Goal: Check status: Check status

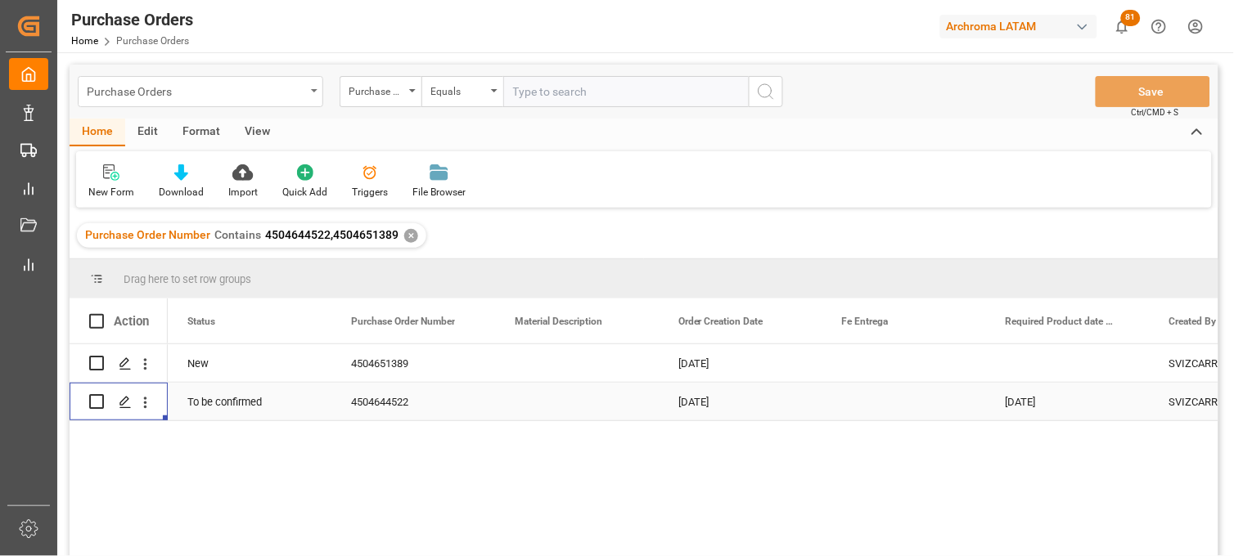
click at [262, 91] on div "Purchase Orders" at bounding box center [196, 90] width 218 height 20
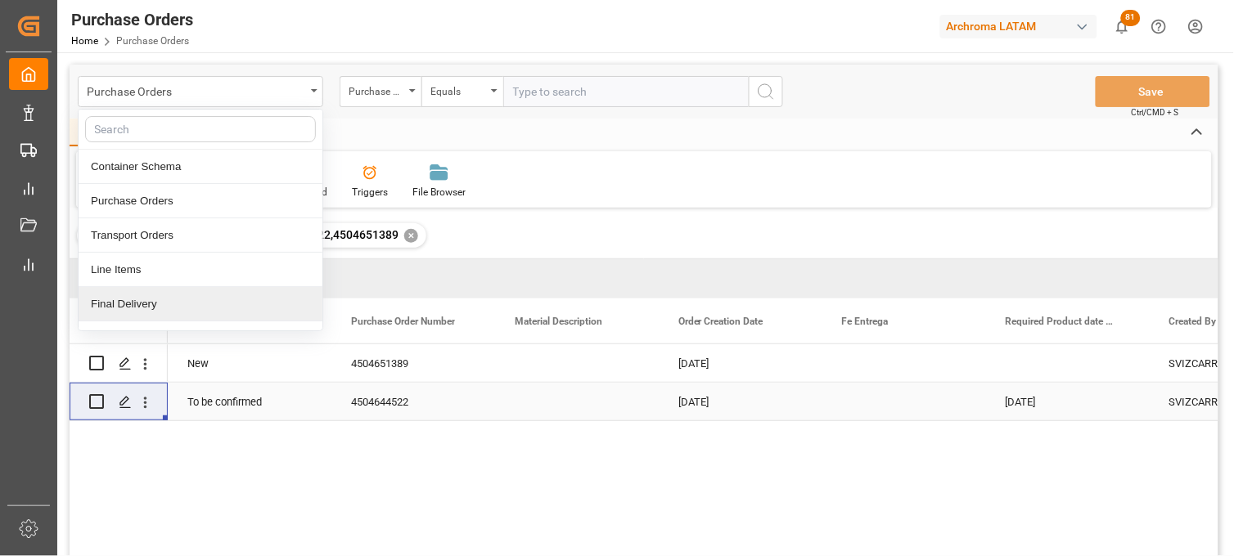
click at [151, 299] on div "Final Delivery" at bounding box center [201, 304] width 244 height 34
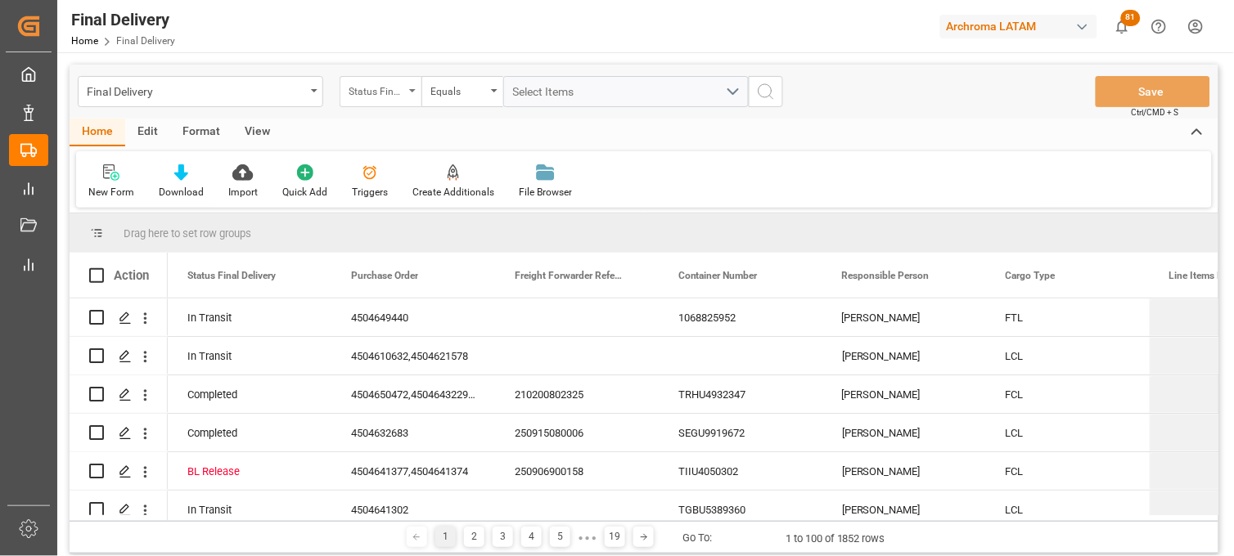
click at [411, 95] on div "Status Final Delivery" at bounding box center [381, 91] width 82 height 31
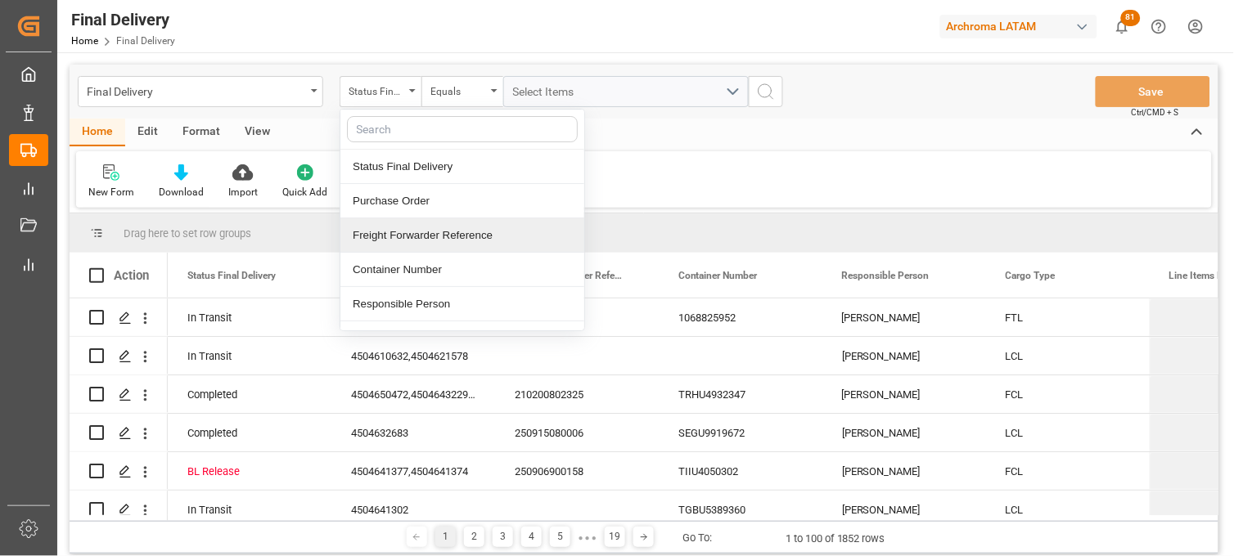
click at [421, 226] on div "Freight Forwarder Reference" at bounding box center [462, 235] width 244 height 34
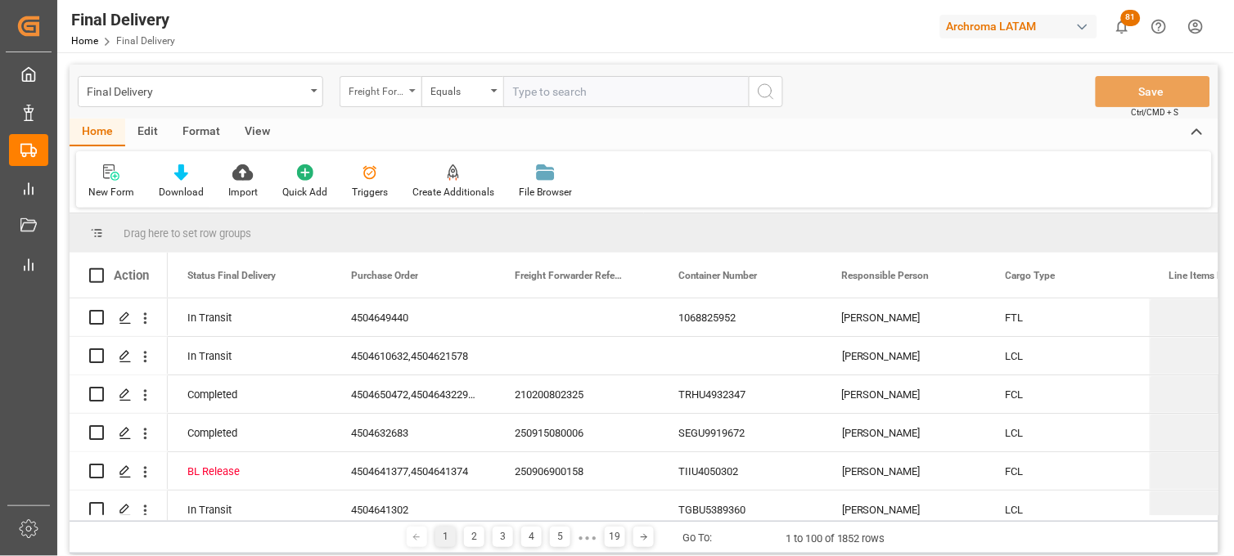
click at [406, 88] on div "Freight Forwarder Reference" at bounding box center [381, 91] width 82 height 31
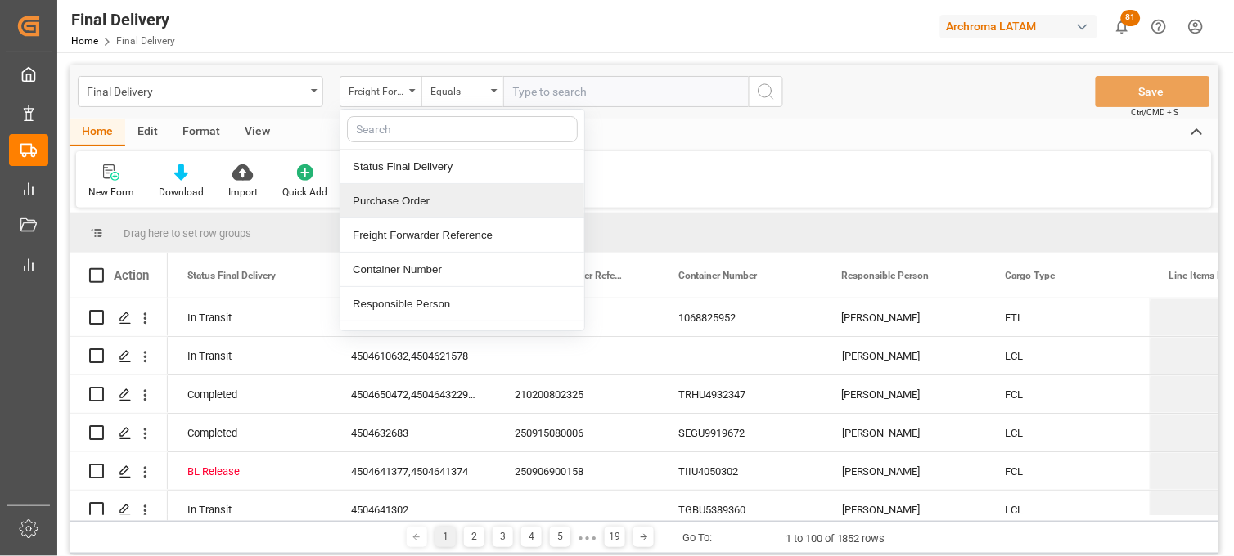
click at [423, 217] on div "Purchase Order" at bounding box center [462, 201] width 244 height 34
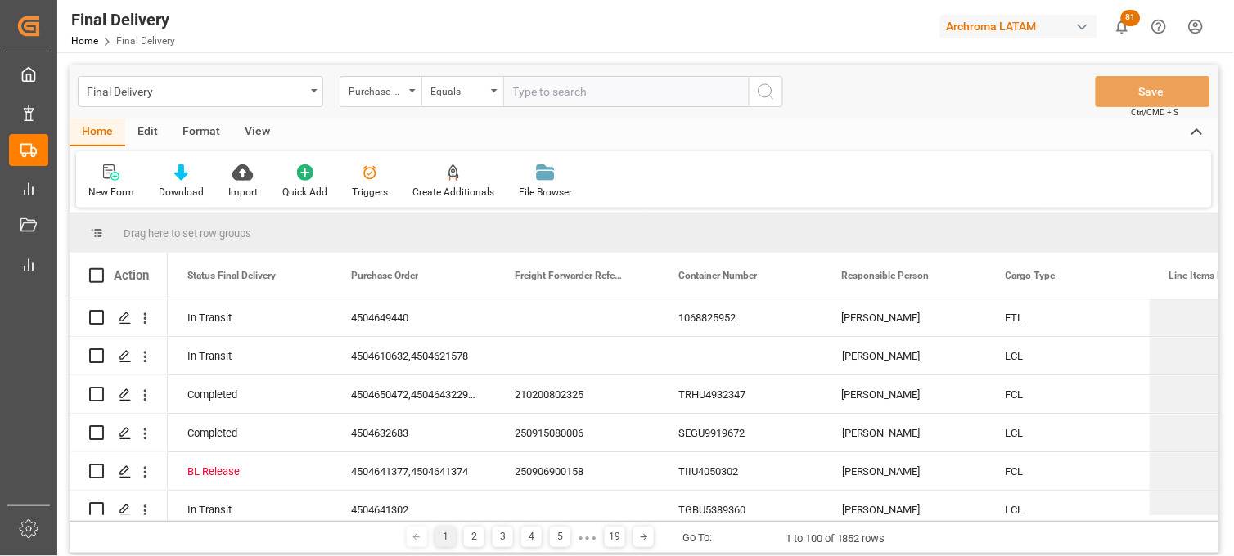
click at [534, 84] on input "text" at bounding box center [625, 91] width 245 height 31
paste input "4504609411"
type input "4504609411"
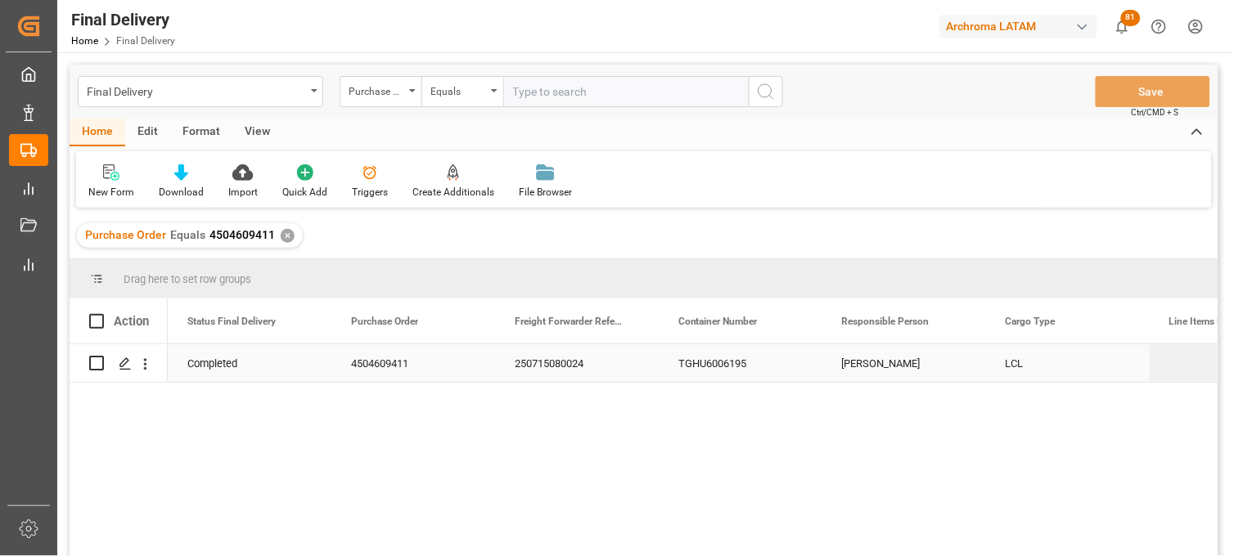
click at [560, 361] on div "250715080024" at bounding box center [577, 363] width 164 height 38
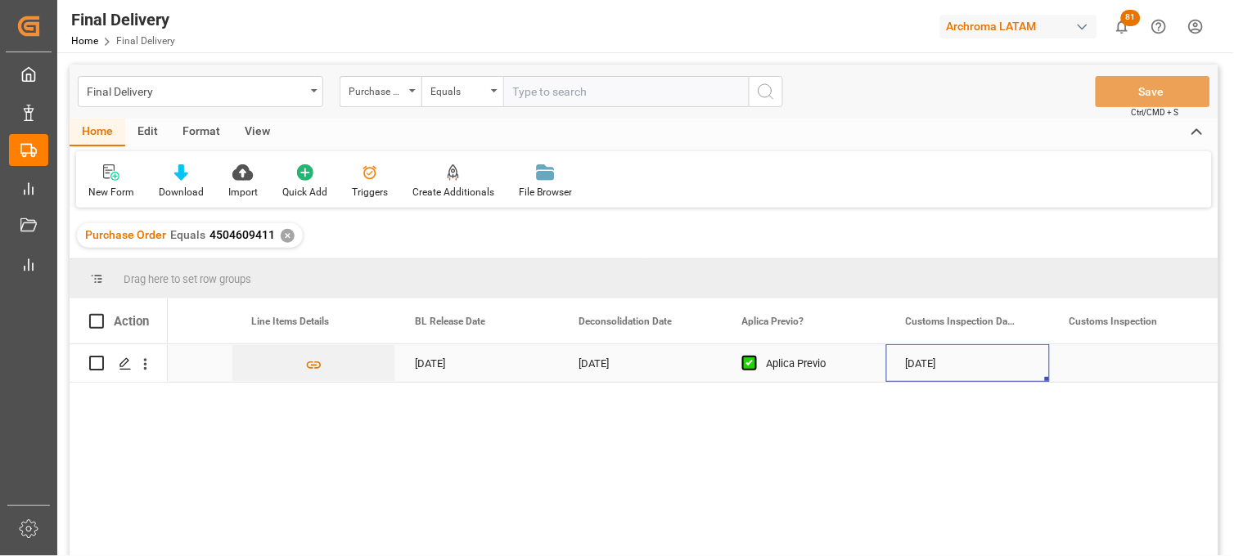
click at [926, 369] on div "[DATE]" at bounding box center [968, 363] width 164 height 38
click at [1076, 372] on div "Press SPACE to select this row." at bounding box center [1132, 363] width 164 height 38
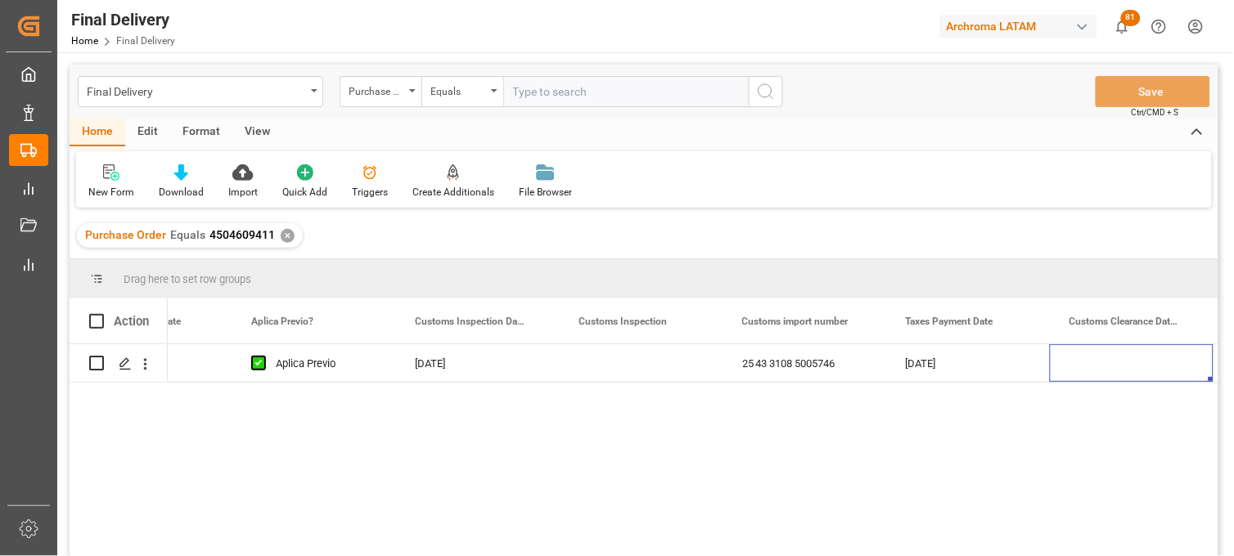
scroll to position [0, 1573]
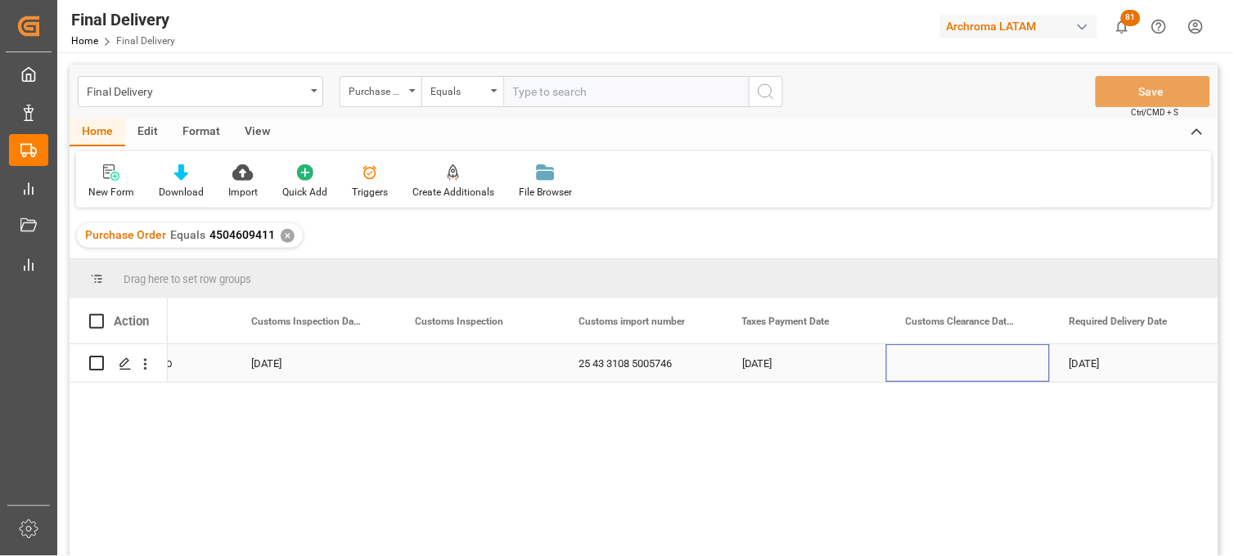
click at [943, 364] on div "Press SPACE to select this row." at bounding box center [968, 363] width 164 height 38
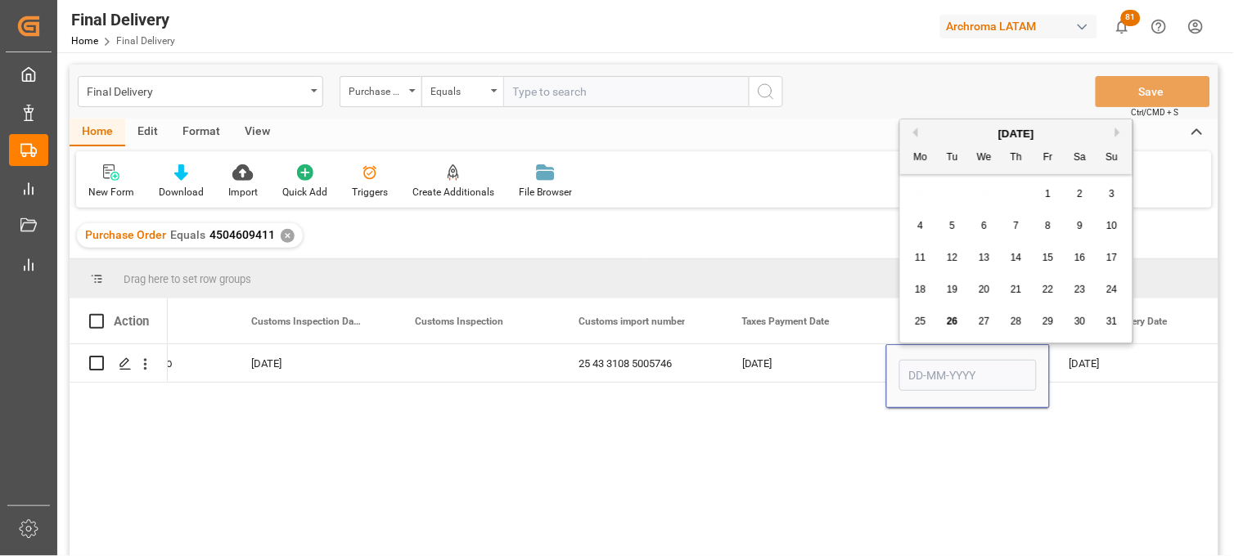
click at [913, 136] on button "Previous Month" at bounding box center [913, 133] width 10 height 10
drag, startPoint x: 919, startPoint y: 254, endPoint x: 920, endPoint y: 279, distance: 25.4
click at [919, 257] on span "14" at bounding box center [920, 257] width 11 height 11
type input "[DATE]"
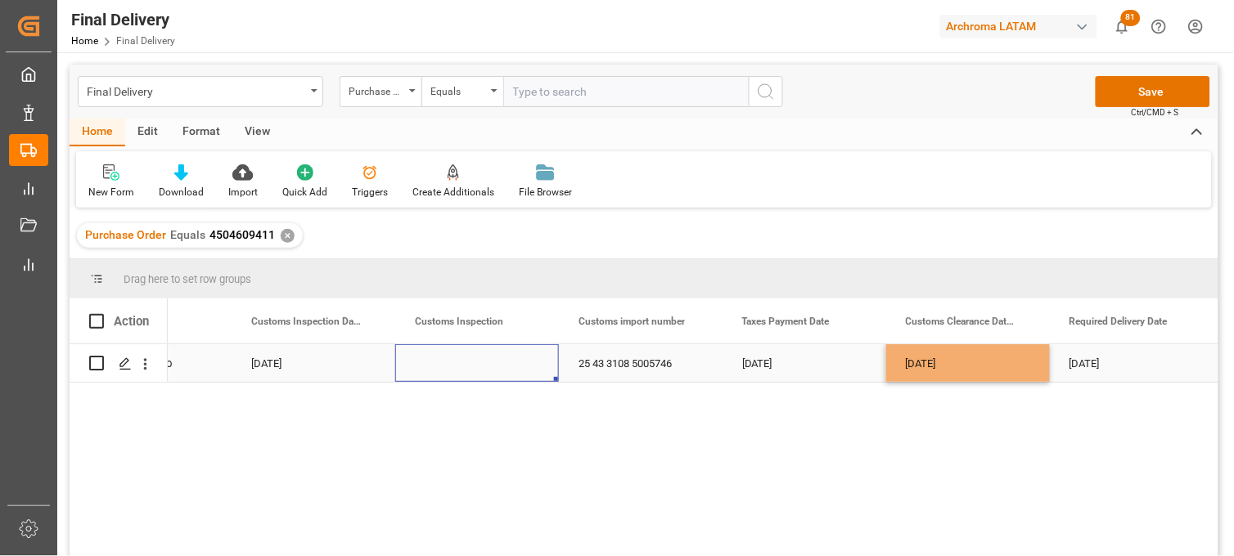
click at [472, 358] on div "Press SPACE to select this row." at bounding box center [477, 363] width 164 height 38
click at [470, 360] on div "Press SPACE to select this row." at bounding box center [477, 363] width 164 height 38
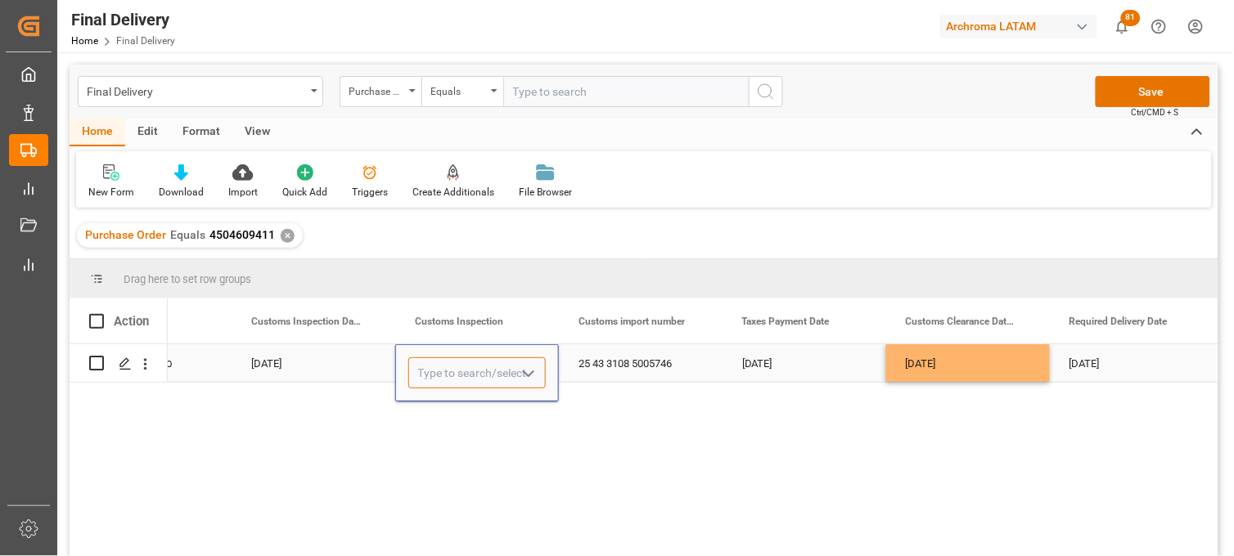
click at [459, 371] on input "Press SPACE to select this row." at bounding box center [476, 373] width 137 height 31
drag, startPoint x: 460, startPoint y: 412, endPoint x: 472, endPoint y: 404, distance: 14.8
click at [460, 412] on div "VERDE" at bounding box center [477, 419] width 136 height 57
type input "VERDE"
click at [604, 360] on div "25 43 3108 5005746" at bounding box center [641, 363] width 164 height 38
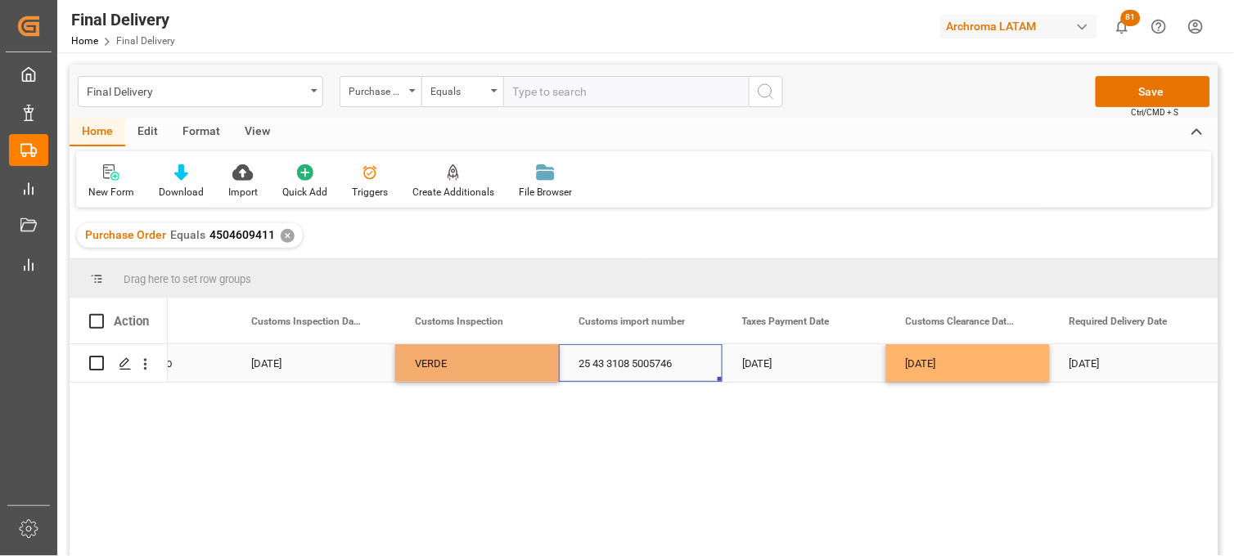
click at [799, 367] on div "[DATE]" at bounding box center [805, 363] width 164 height 38
click at [958, 369] on div "[DATE]" at bounding box center [968, 363] width 164 height 38
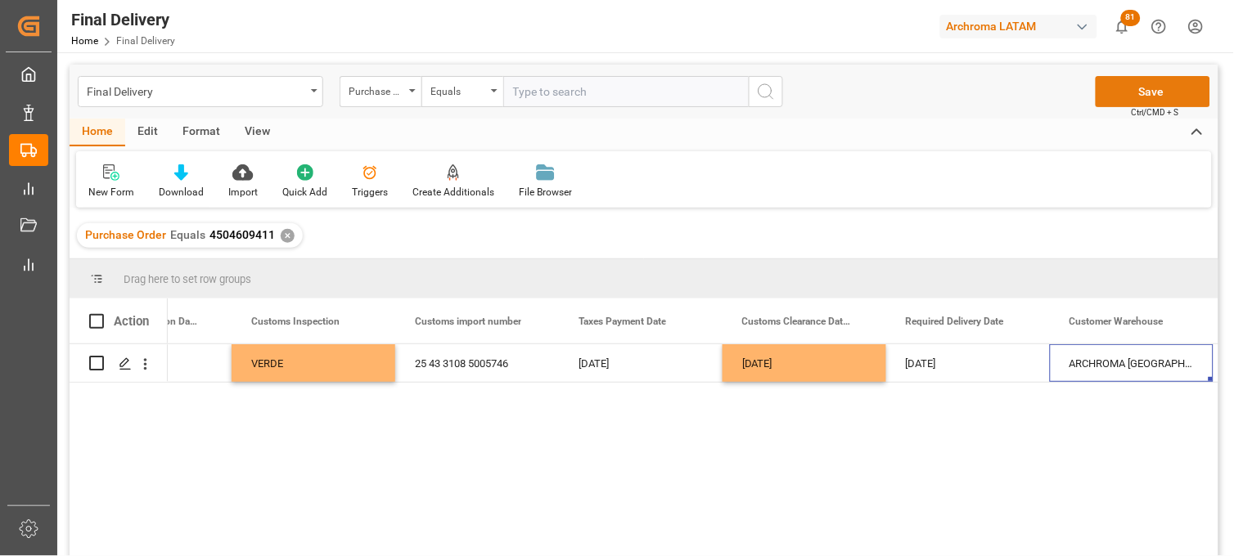
click at [1137, 90] on button "Save" at bounding box center [1153, 91] width 115 height 31
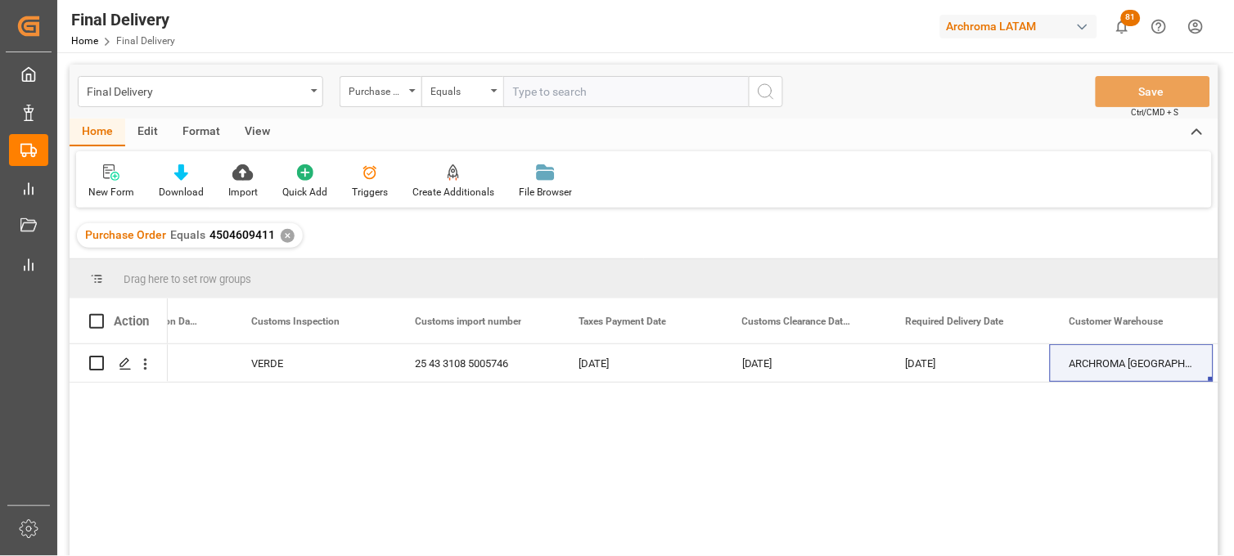
click at [286, 235] on div "✕" at bounding box center [288, 236] width 14 height 14
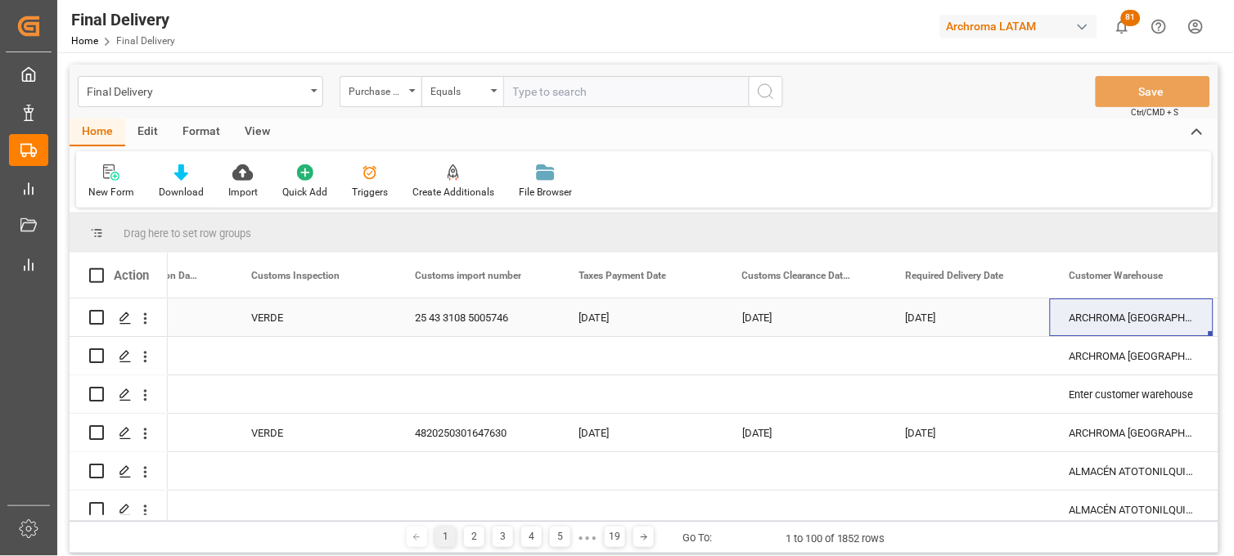
click at [794, 314] on div "[DATE]" at bounding box center [805, 318] width 164 height 38
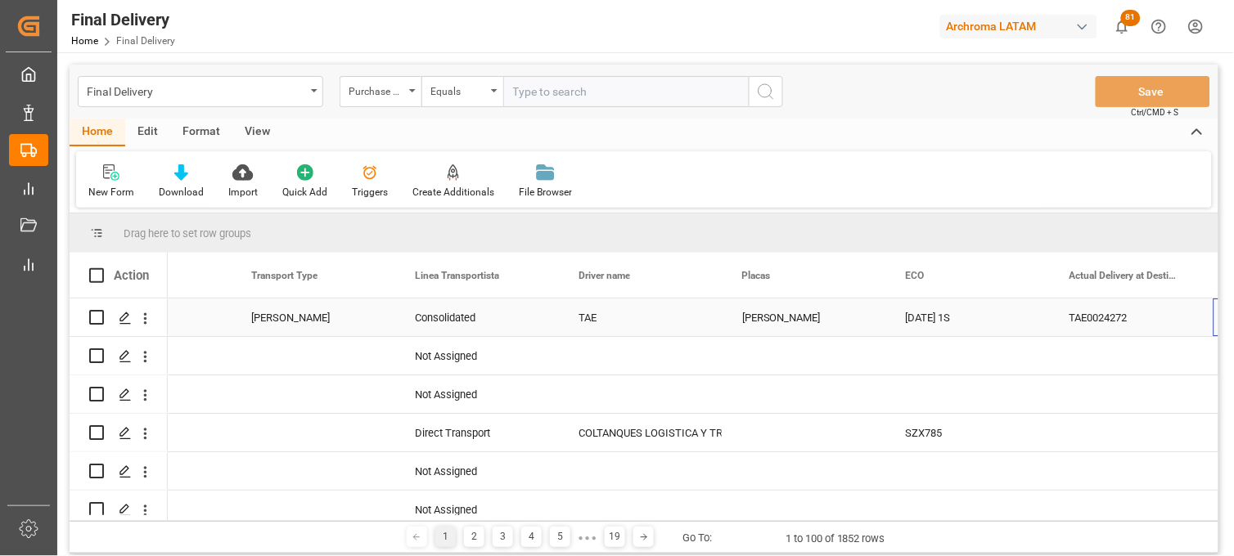
scroll to position [0, 4191]
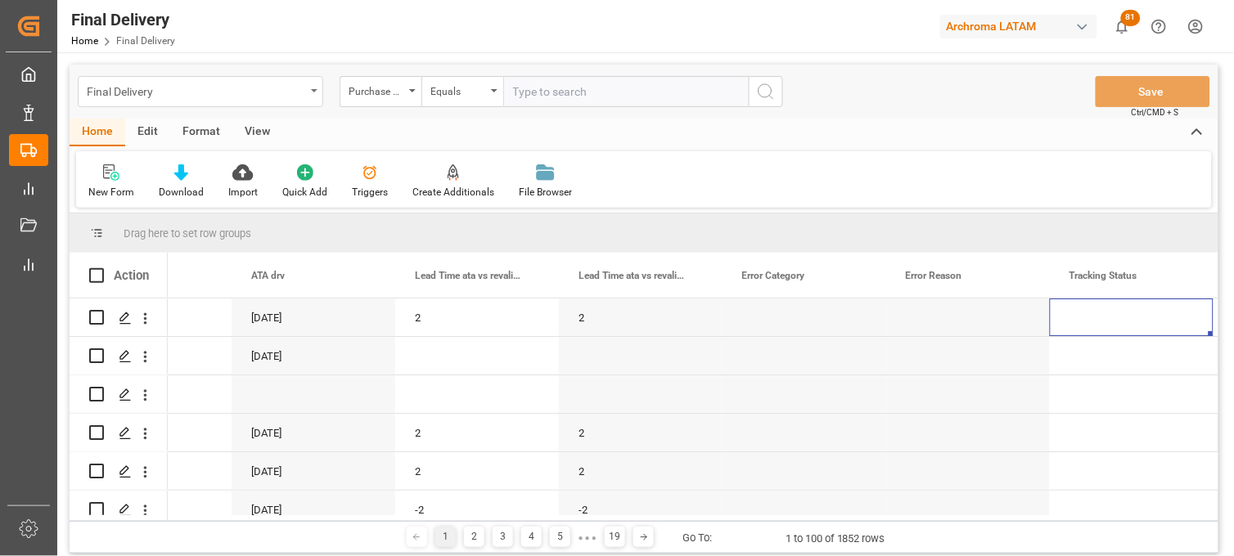
click at [131, 95] on div "Final Delivery" at bounding box center [196, 90] width 218 height 20
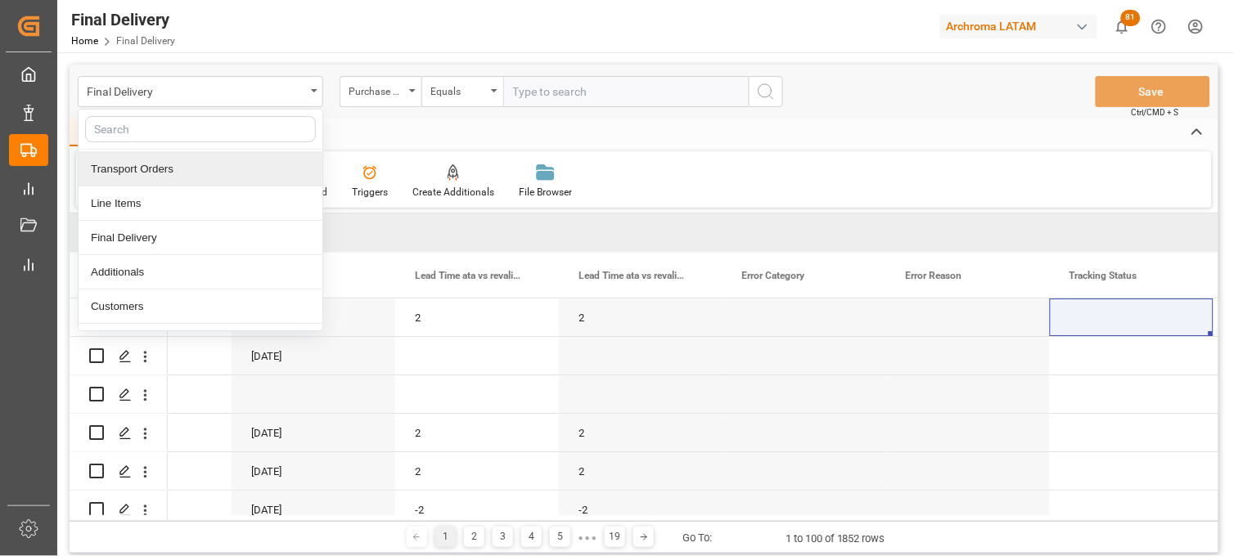
scroll to position [91, 0]
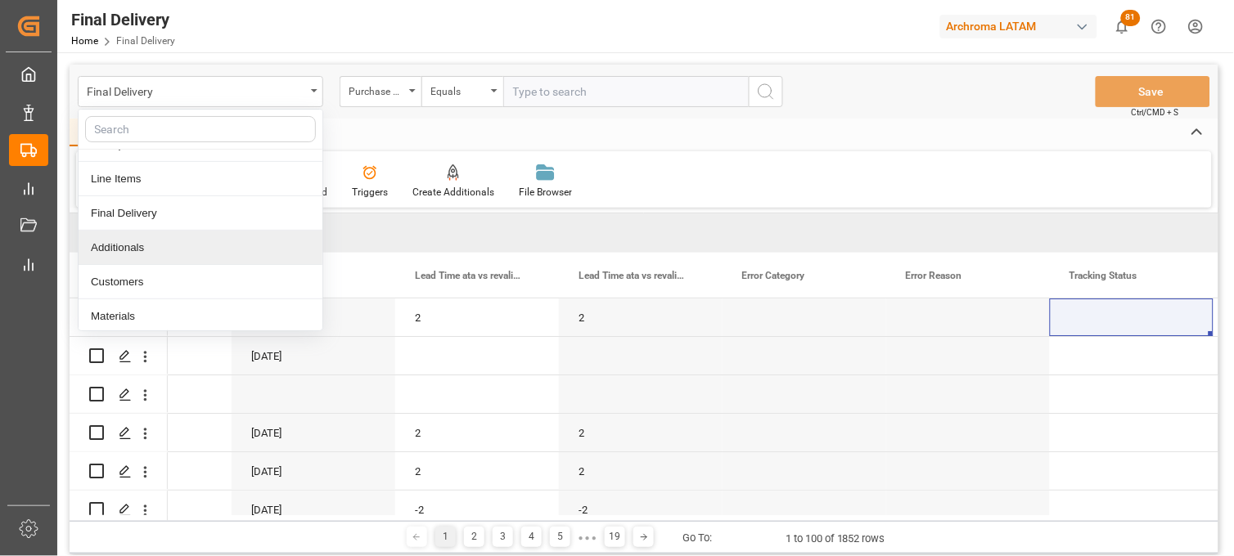
click at [121, 249] on div "Additionals" at bounding box center [201, 248] width 244 height 34
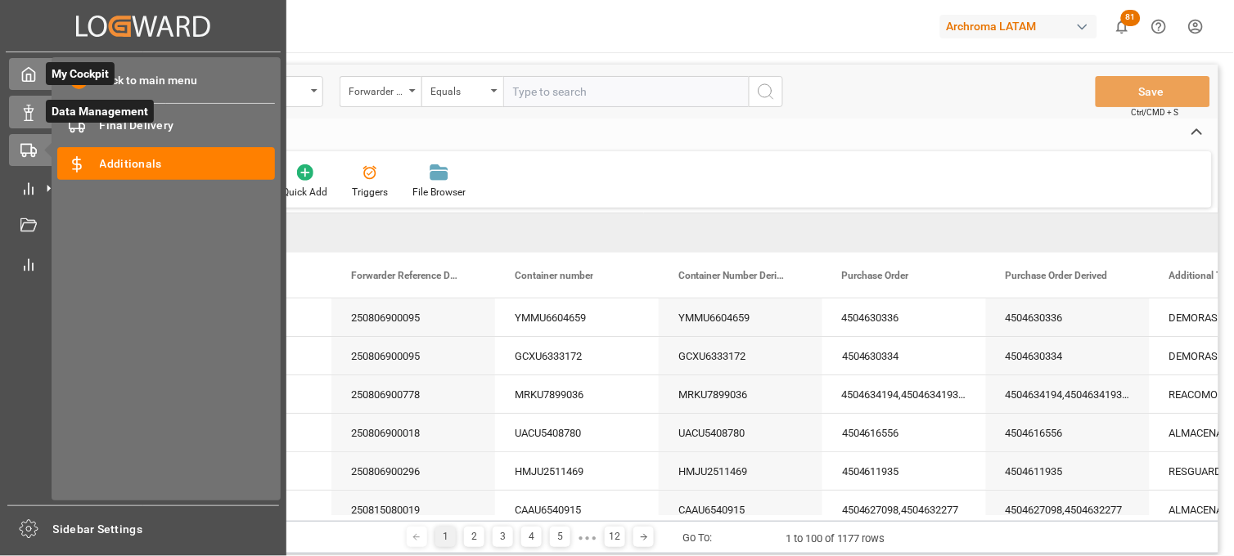
click at [27, 81] on polyline at bounding box center [29, 77] width 4 height 7
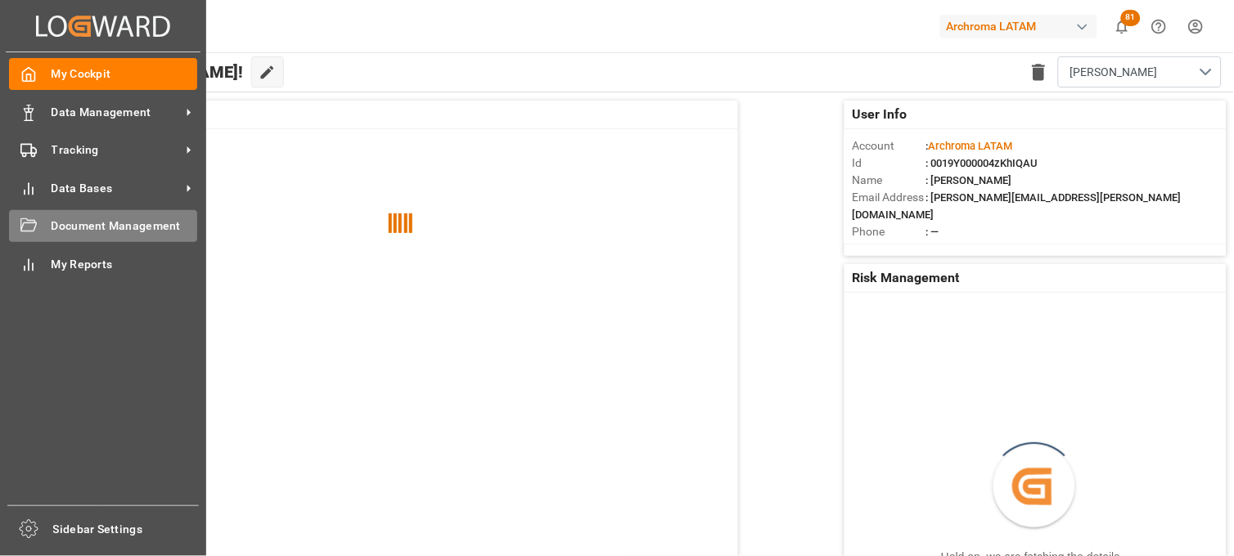
click at [34, 224] on icon at bounding box center [28, 226] width 16 height 16
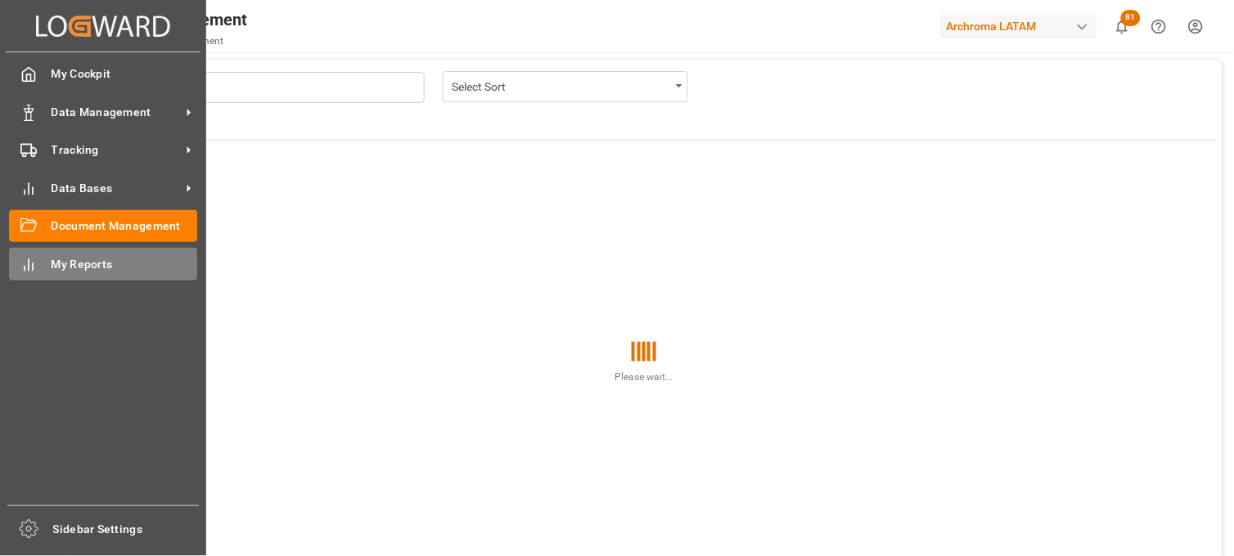
click at [36, 257] on icon at bounding box center [28, 265] width 16 height 16
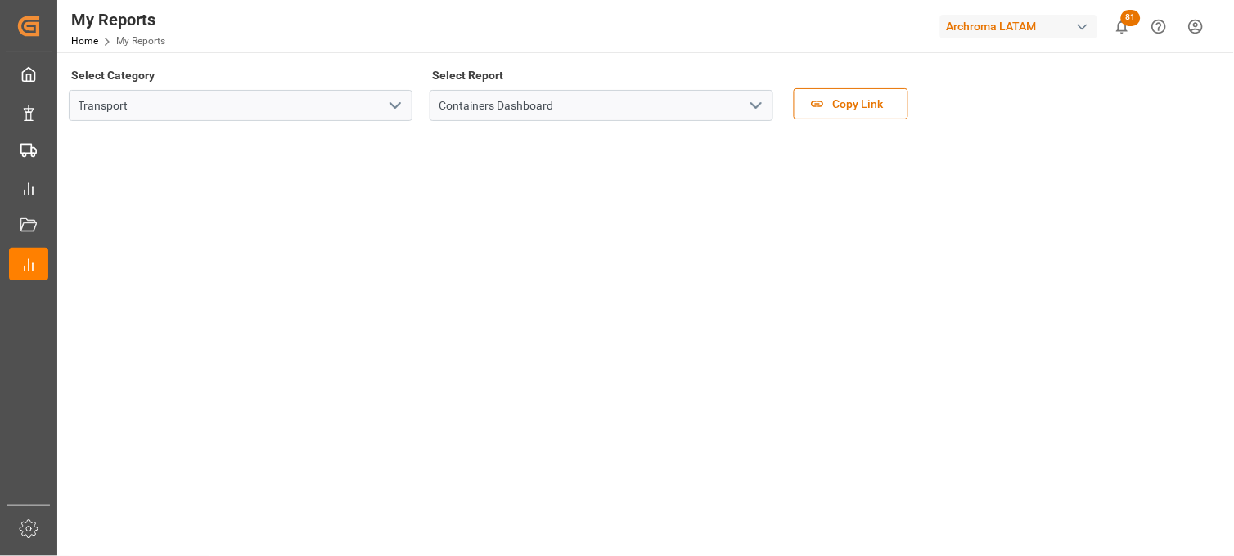
click at [393, 109] on icon "open menu" at bounding box center [395, 106] width 20 height 20
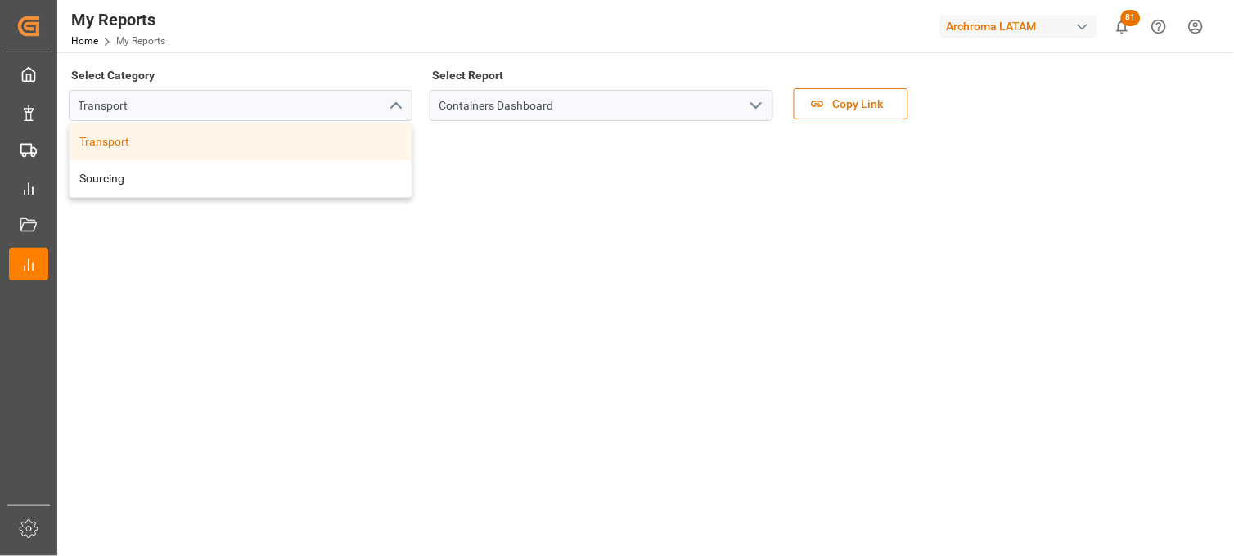
click at [751, 104] on polyline "open menu" at bounding box center [756, 105] width 10 height 5
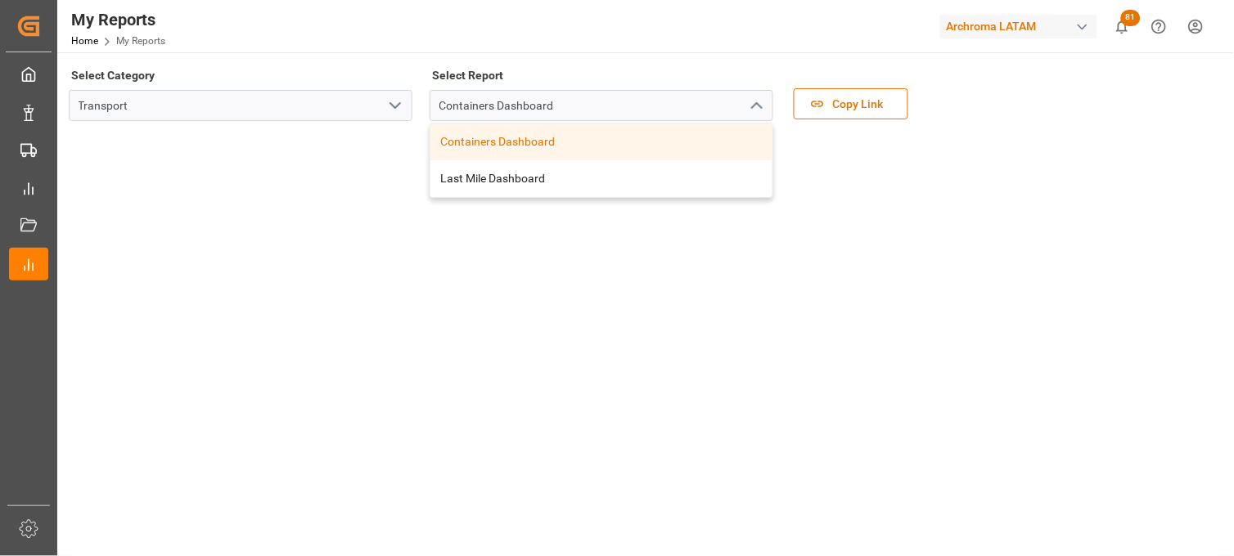
click at [394, 97] on icon "open menu" at bounding box center [395, 106] width 20 height 20
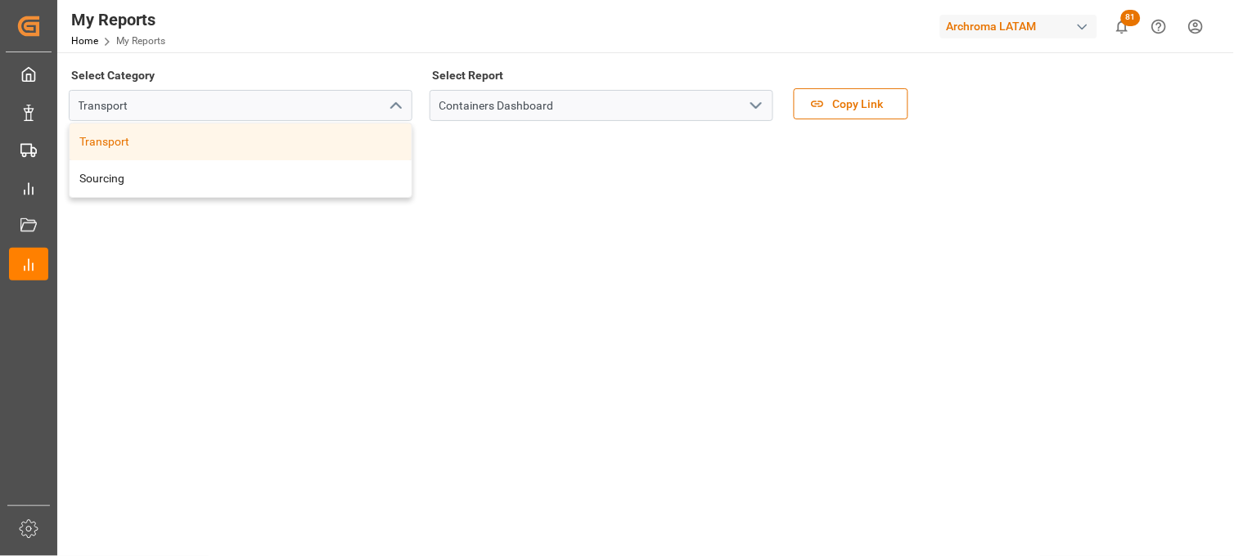
click at [306, 157] on div "Transport" at bounding box center [241, 142] width 342 height 37
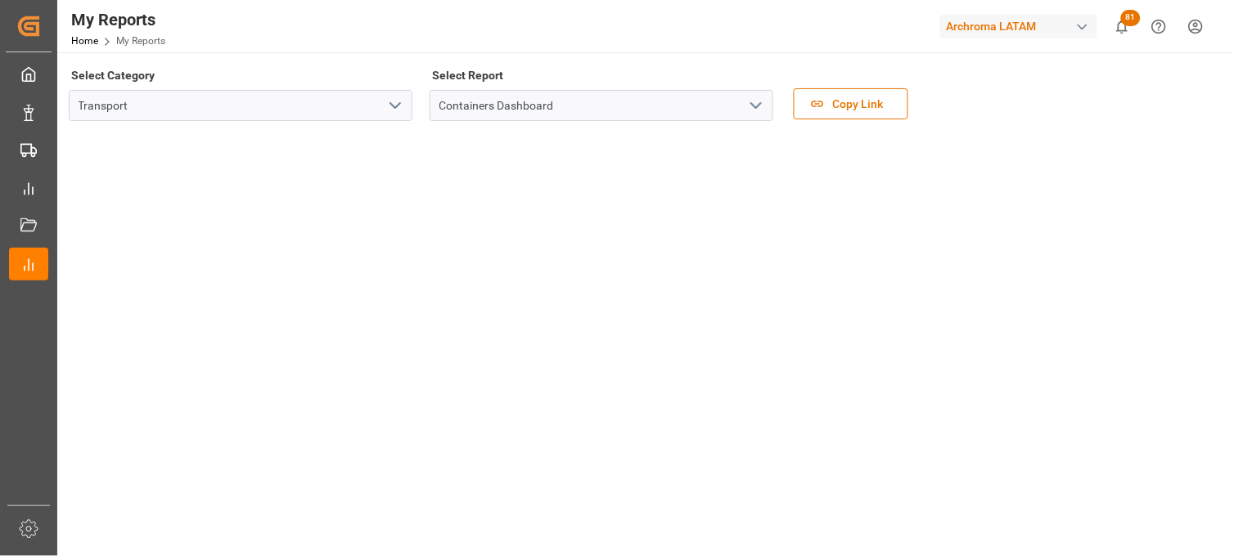
click at [399, 113] on icon "open menu" at bounding box center [395, 106] width 20 height 20
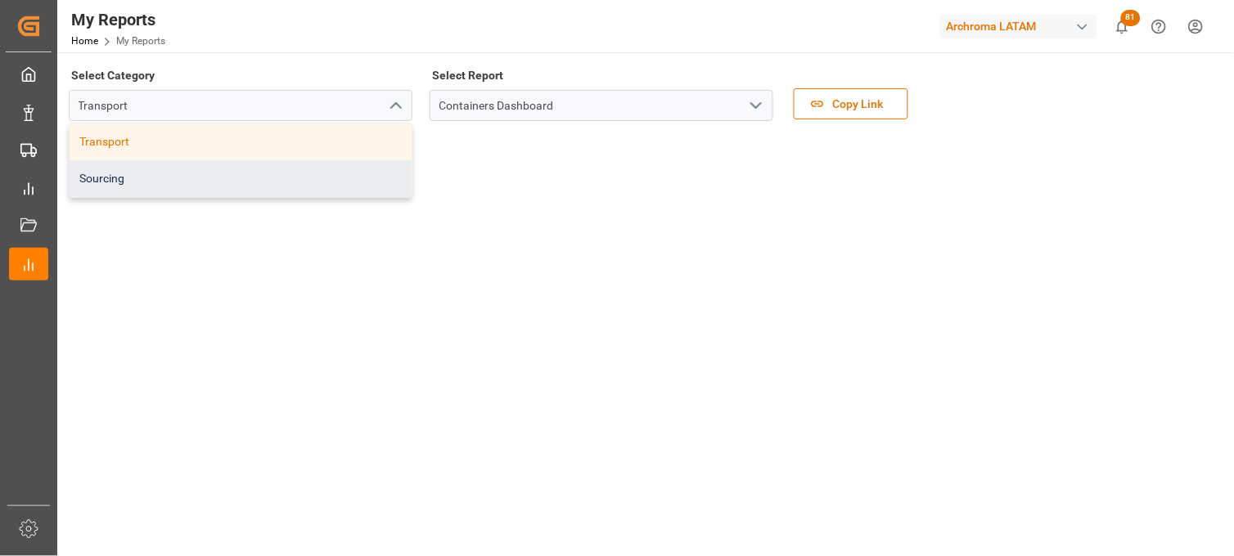
click at [349, 167] on div "Sourcing" at bounding box center [241, 178] width 342 height 37
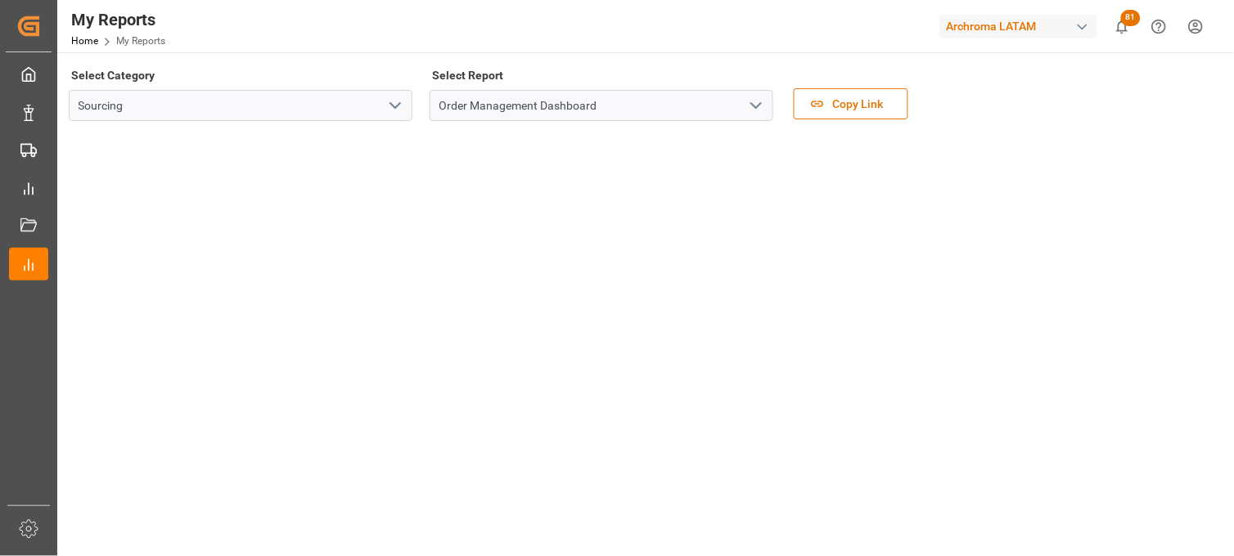
click at [746, 105] on icon "open menu" at bounding box center [756, 106] width 20 height 20
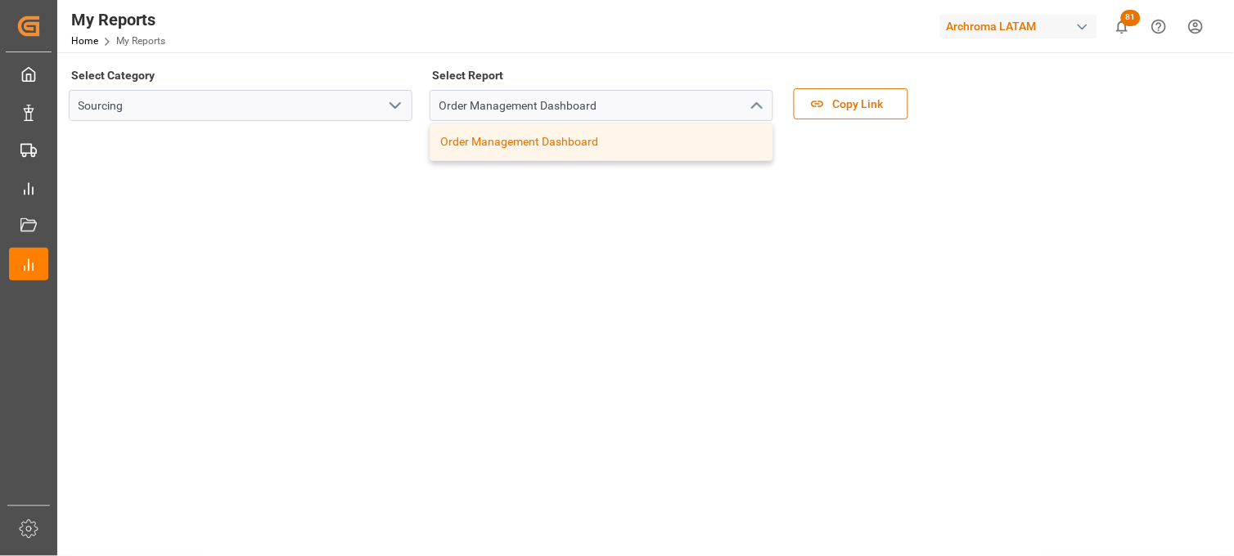
click at [422, 110] on div "Order Management Dashboard Order Management Dashboard" at bounding box center [601, 105] width 368 height 31
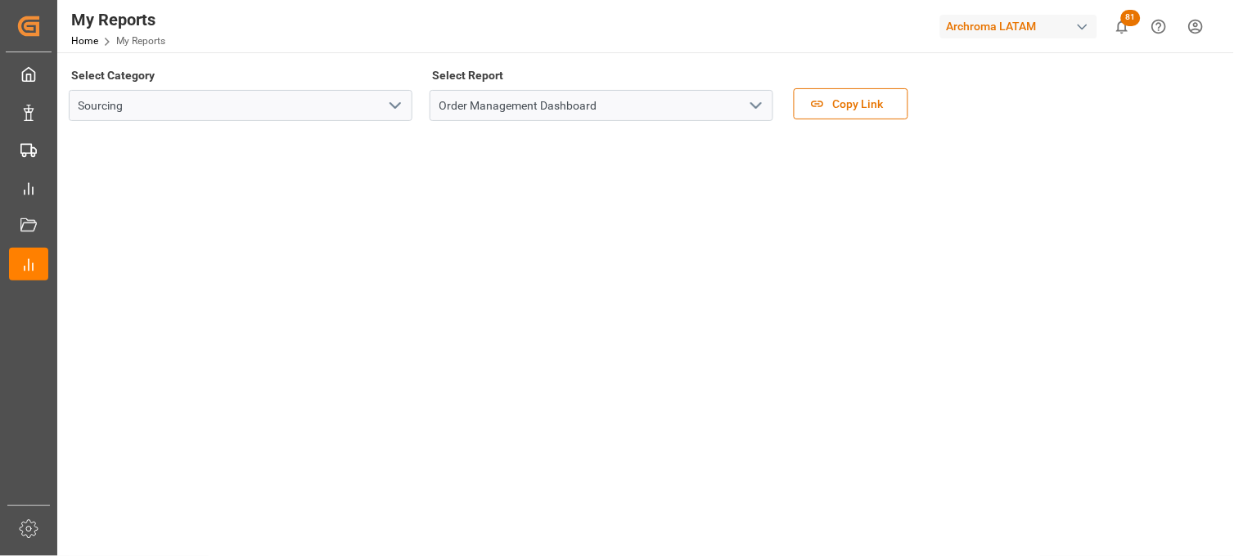
click at [385, 109] on icon "open menu" at bounding box center [395, 106] width 20 height 20
click at [395, 104] on icon "open menu" at bounding box center [395, 106] width 20 height 20
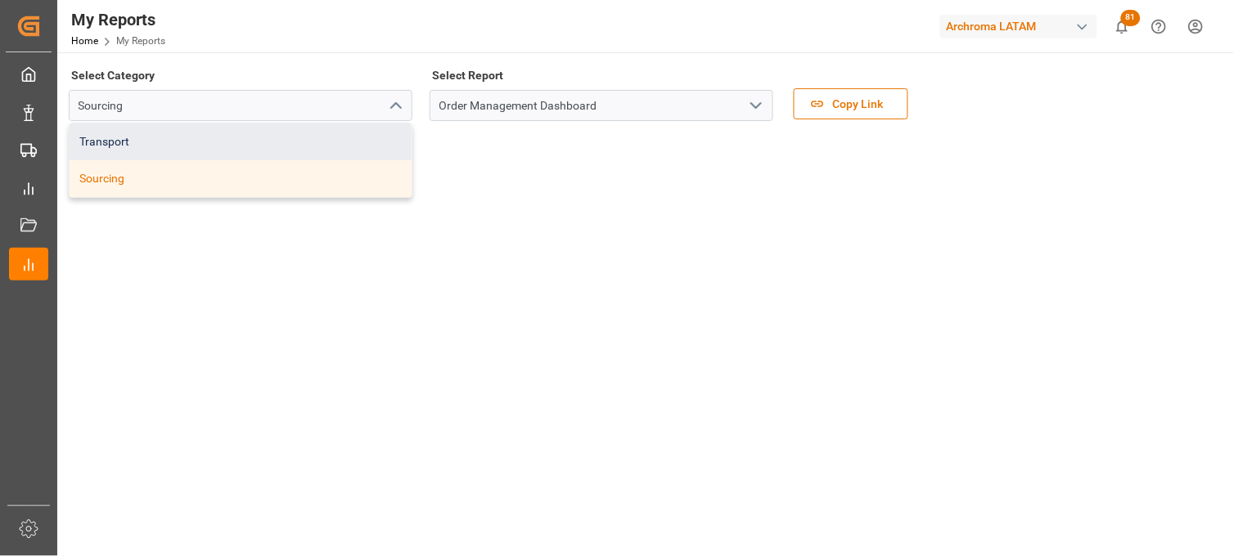
click at [331, 139] on div "Transport" at bounding box center [241, 142] width 342 height 37
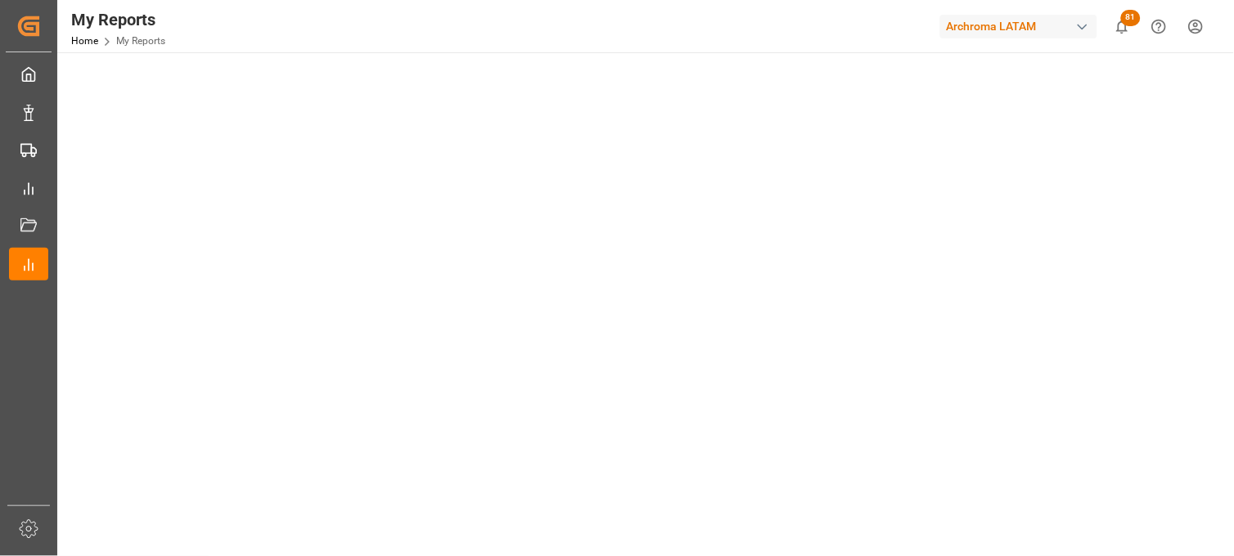
scroll to position [682, 0]
